Goal: Information Seeking & Learning: Learn about a topic

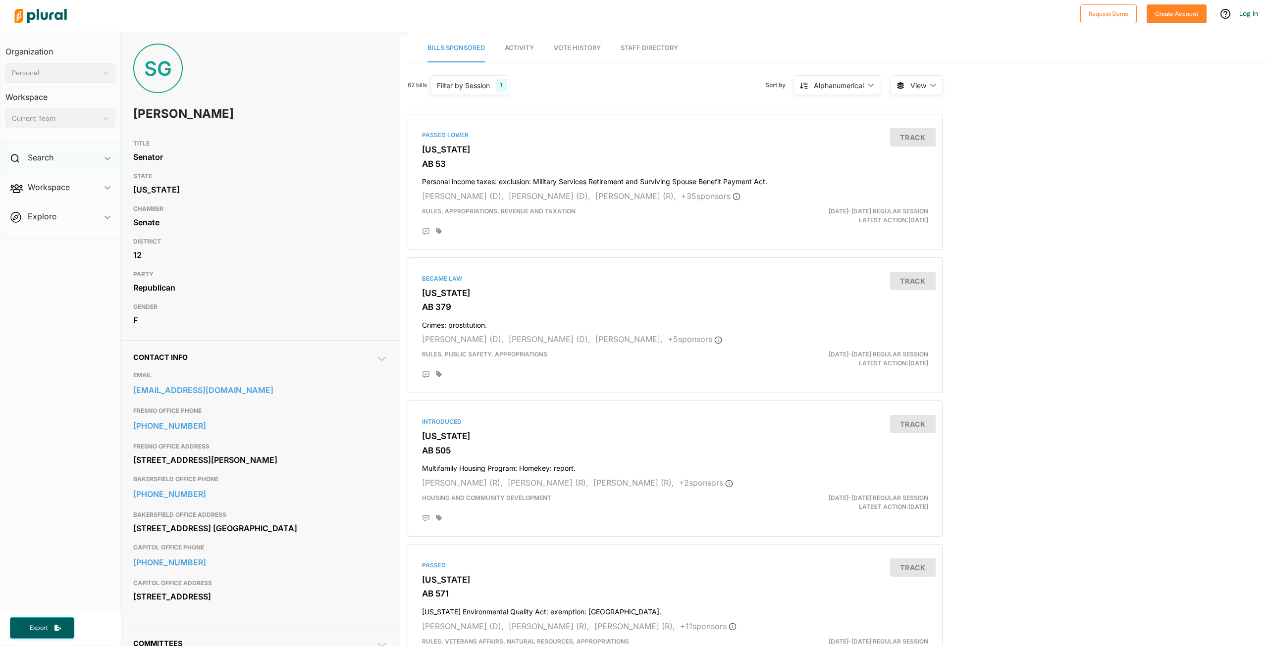
click at [50, 149] on div "Search ic_keyboard_arrow_down" at bounding box center [60, 159] width 120 height 27
